Goal: Find specific page/section: Find specific page/section

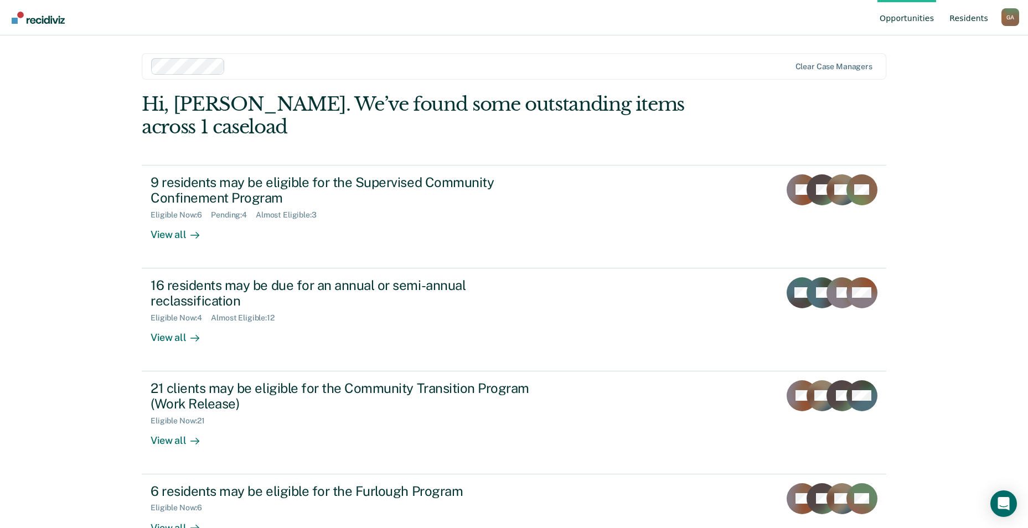
click at [974, 19] on link "Resident s" at bounding box center [968, 17] width 43 height 35
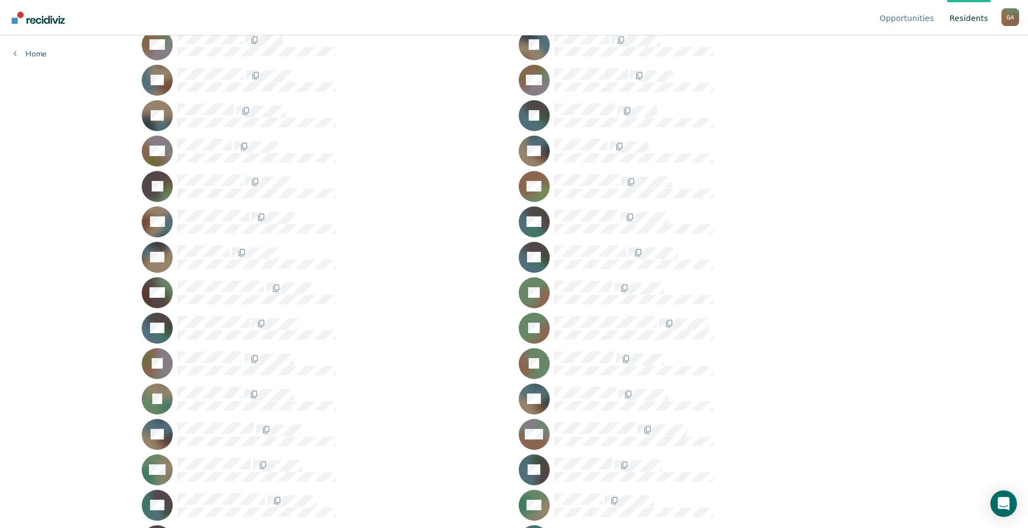
scroll to position [498, 0]
